Goal: Task Accomplishment & Management: Manage account settings

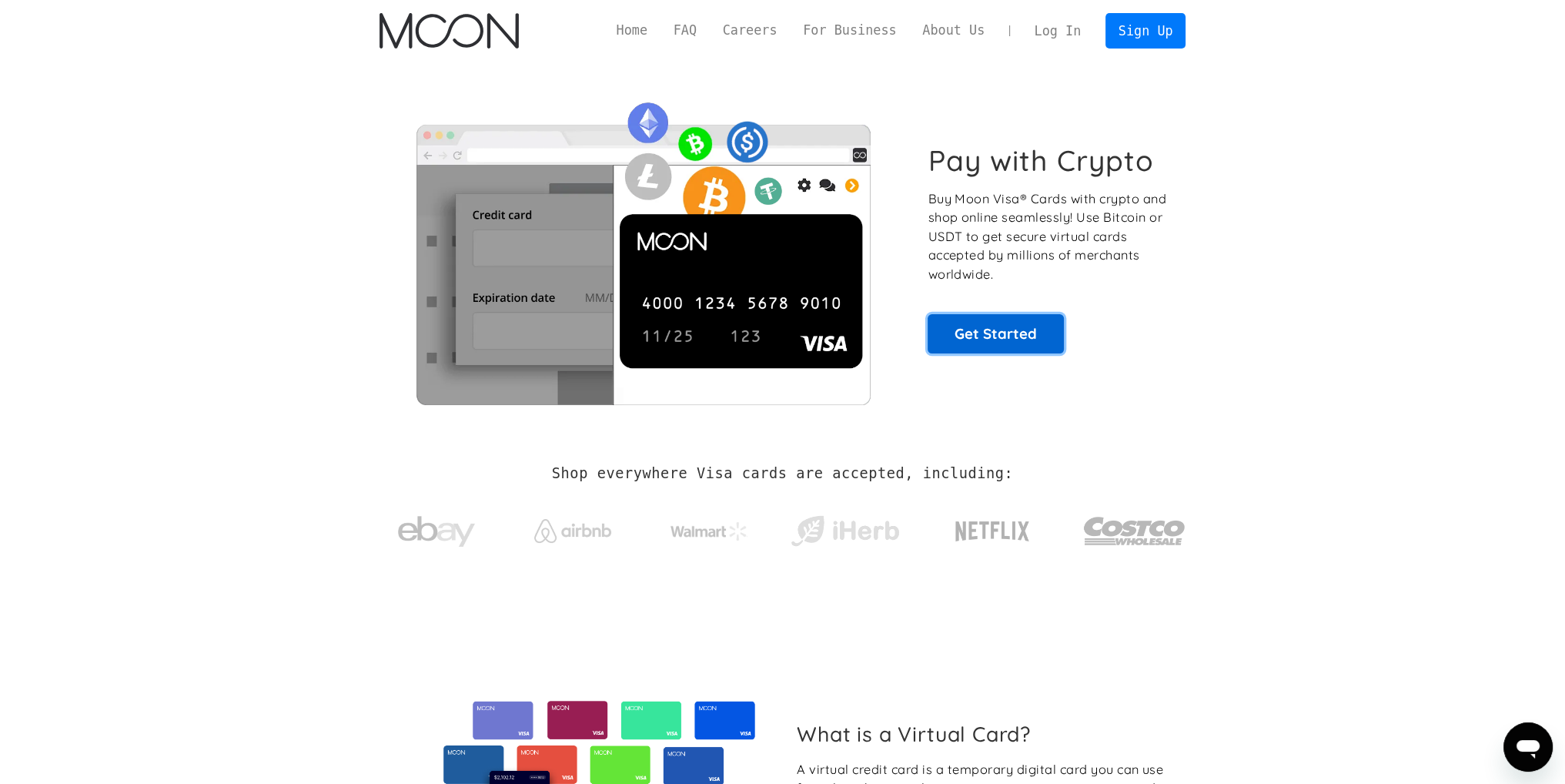
click at [1014, 325] on link "Get Started" at bounding box center [996, 333] width 136 height 39
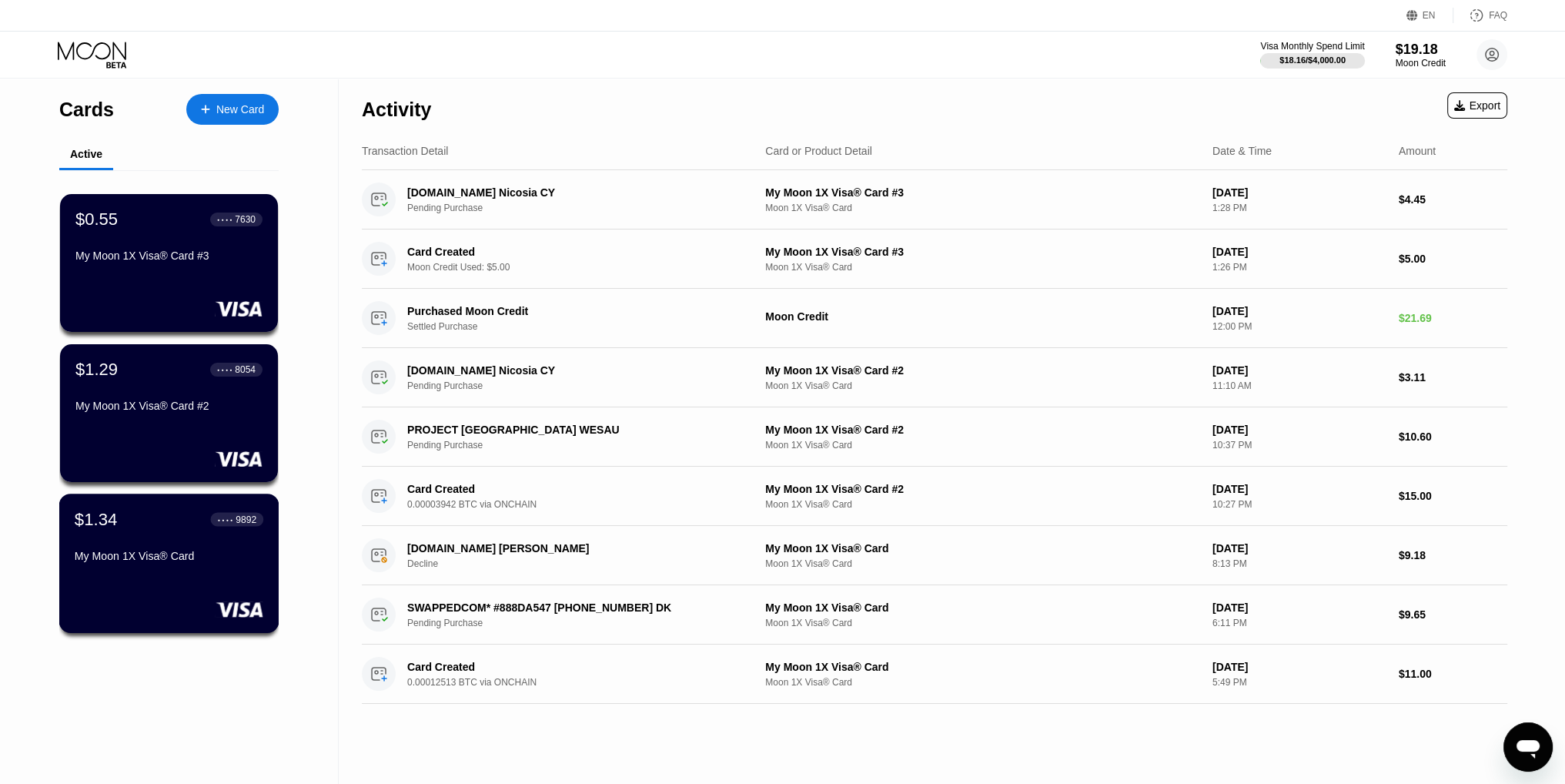
click at [154, 558] on div "My Moon 1X Visa® Card" at bounding box center [168, 556] width 188 height 12
